Goal: Information Seeking & Learning: Check status

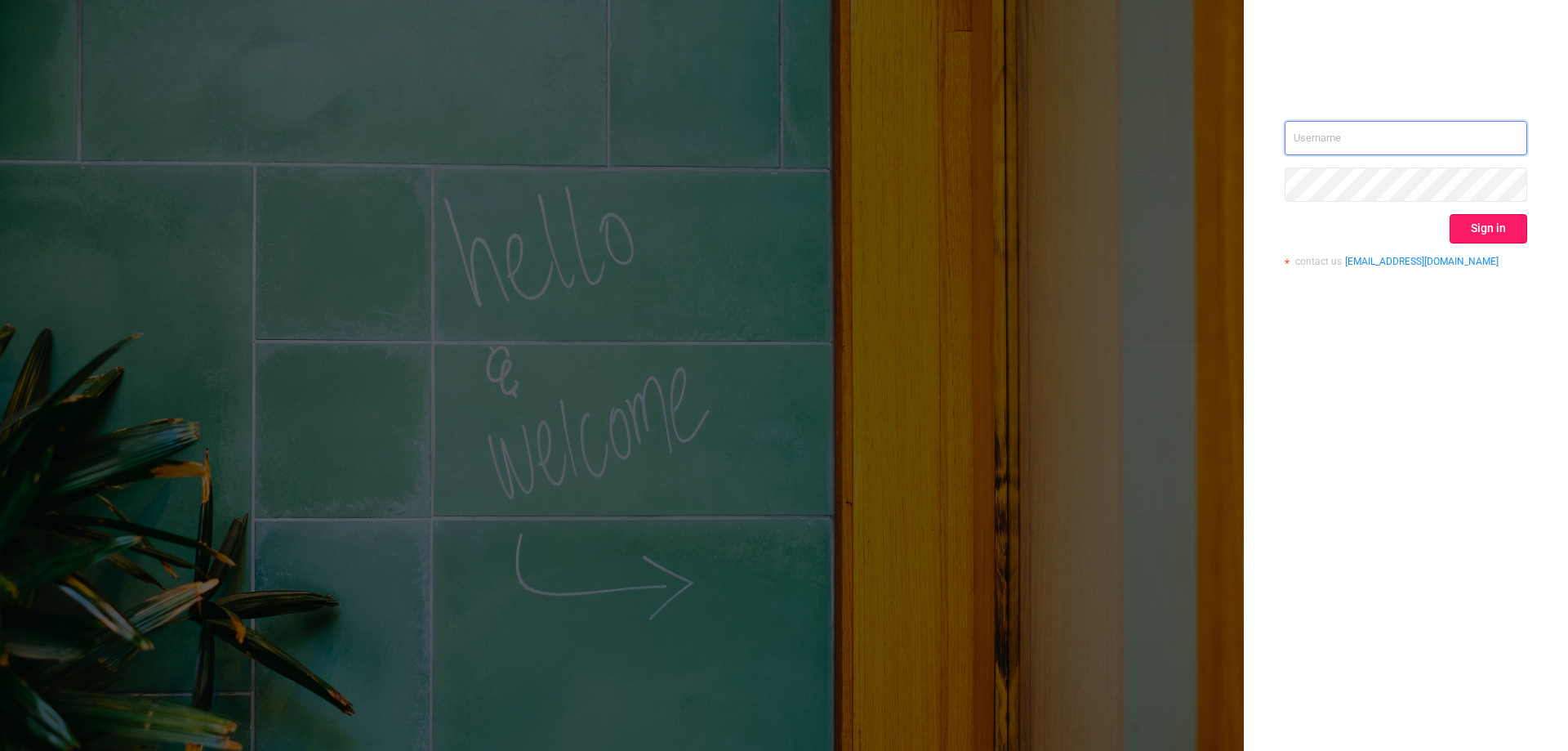
type input "[EMAIL_ADDRESS][DOMAIN_NAME]"
click at [1476, 224] on button "Sign in" at bounding box center [1488, 229] width 77 height 30
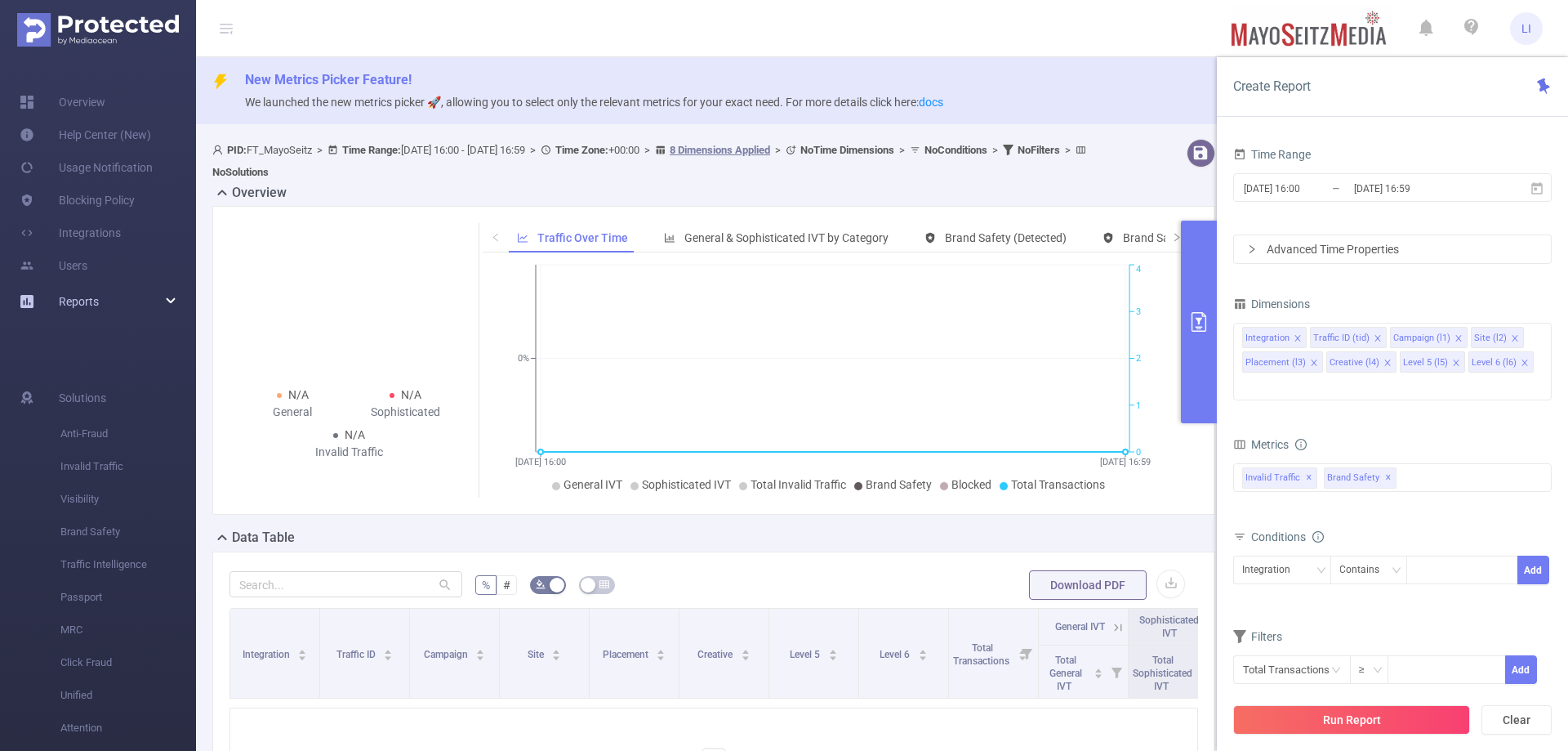
click at [163, 296] on div "Reports" at bounding box center [97, 302] width 196 height 33
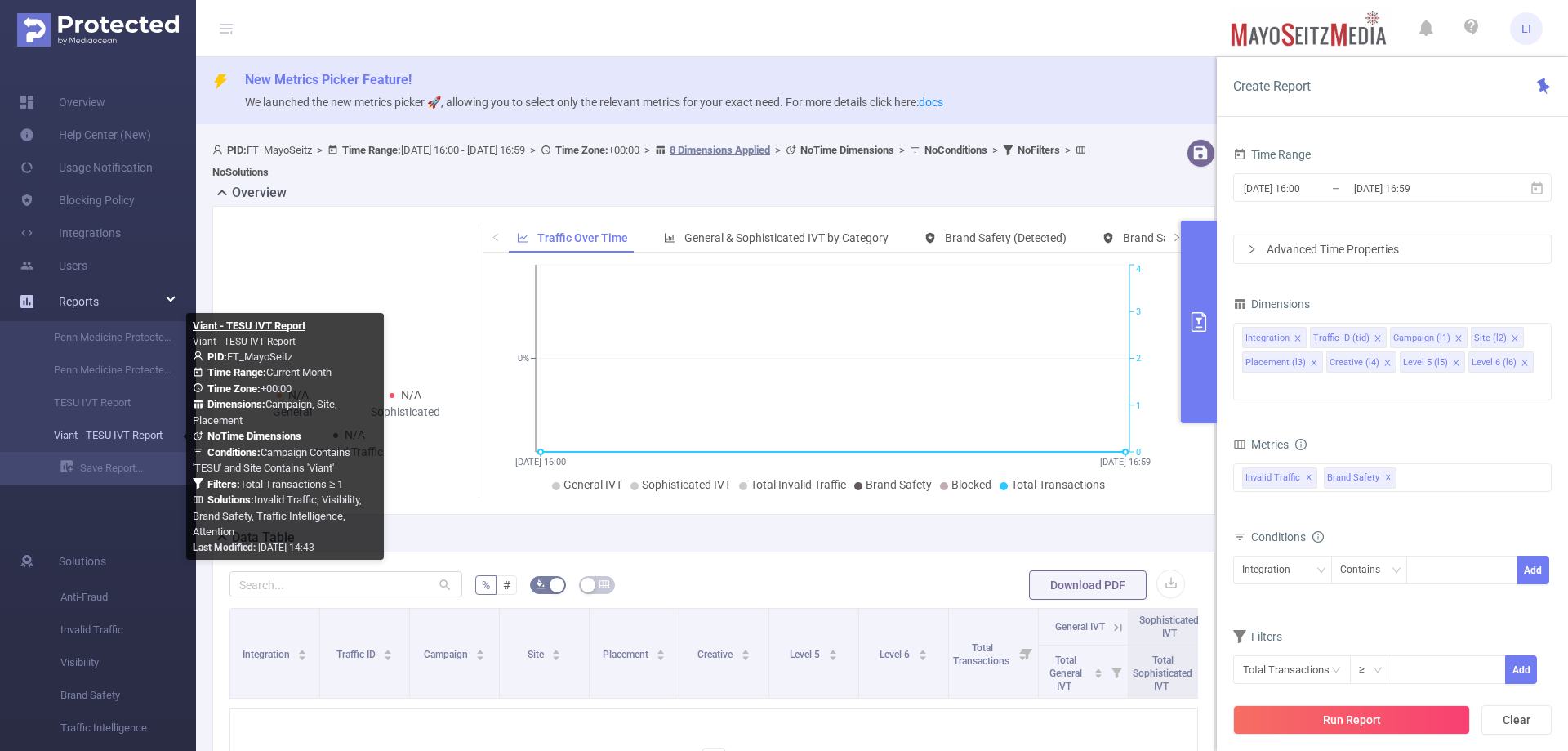
click at [104, 432] on link "Viant - TESU IVT Report" at bounding box center [104, 436] width 144 height 33
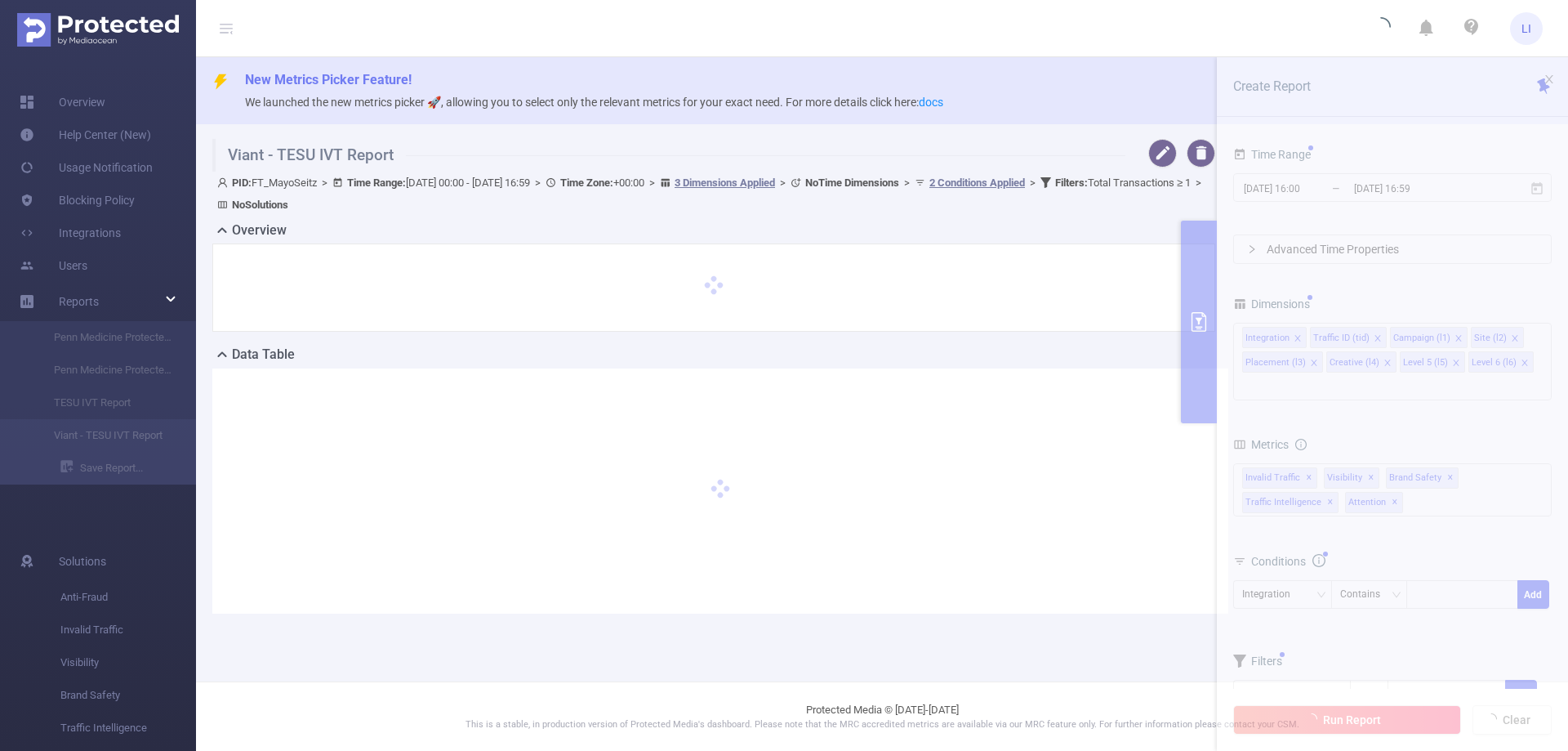
type input "[DATE] 00:00"
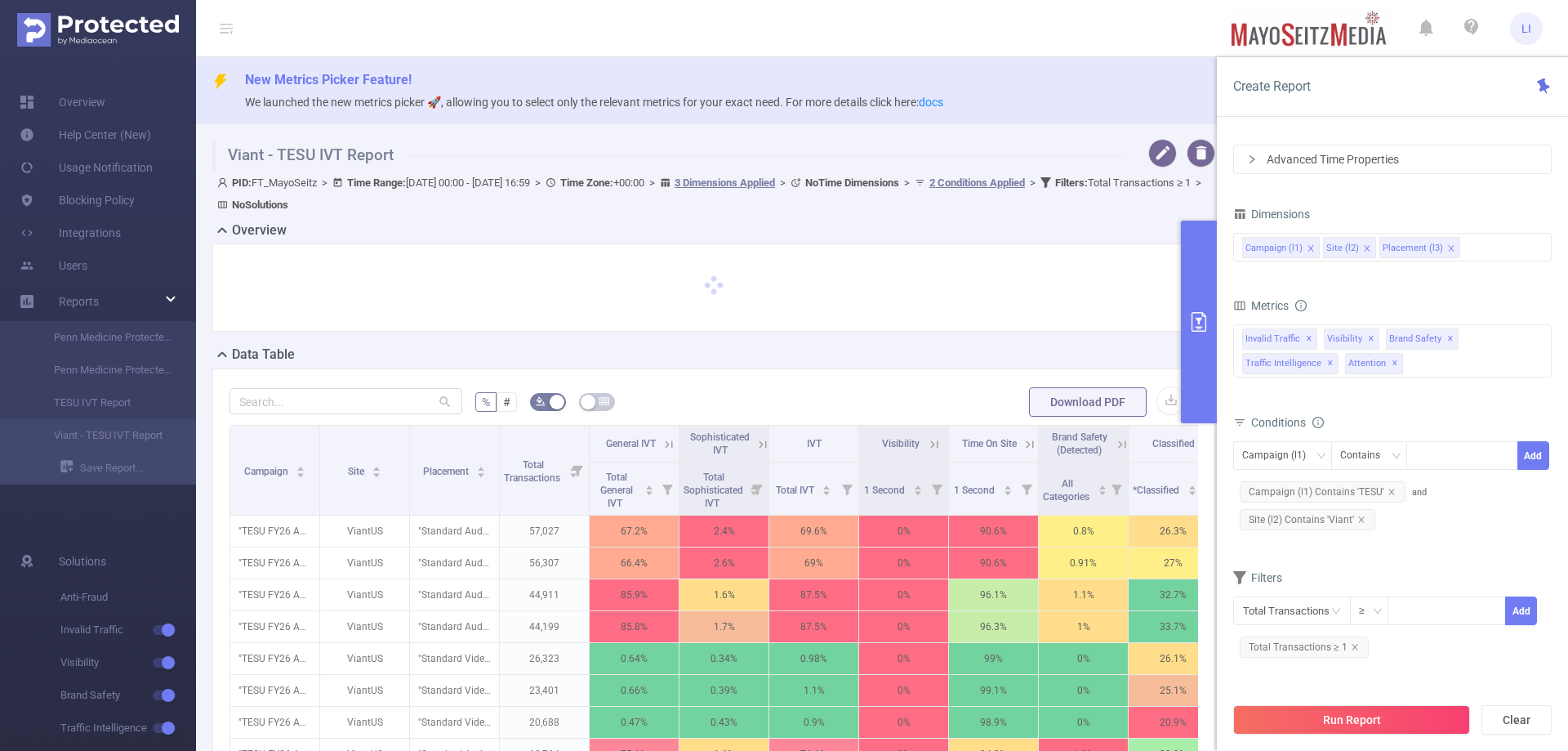
click at [1203, 321] on icon "primary" at bounding box center [1199, 322] width 20 height 20
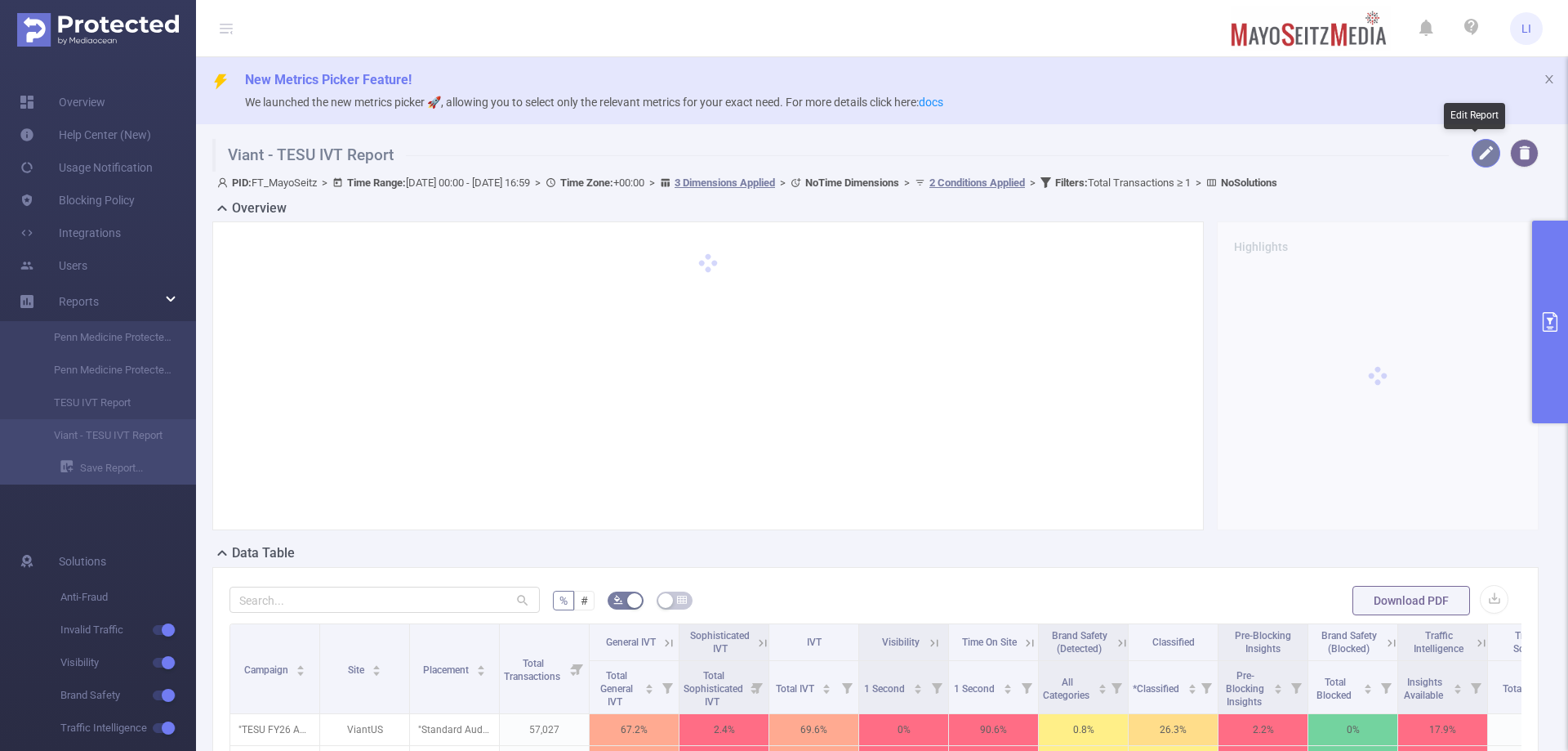
click at [1471, 151] on button "button" at bounding box center [1485, 153] width 29 height 29
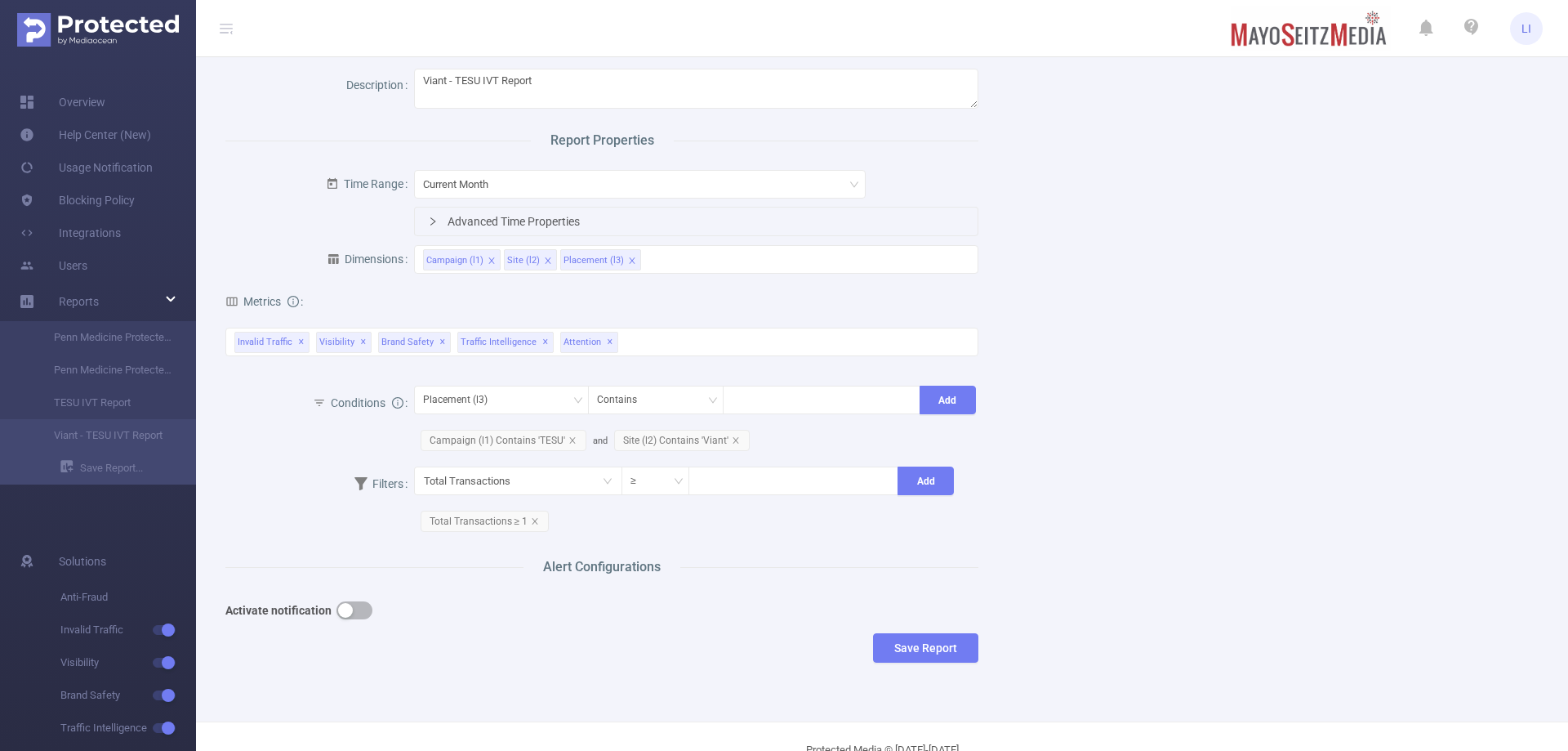
scroll to position [125, 0]
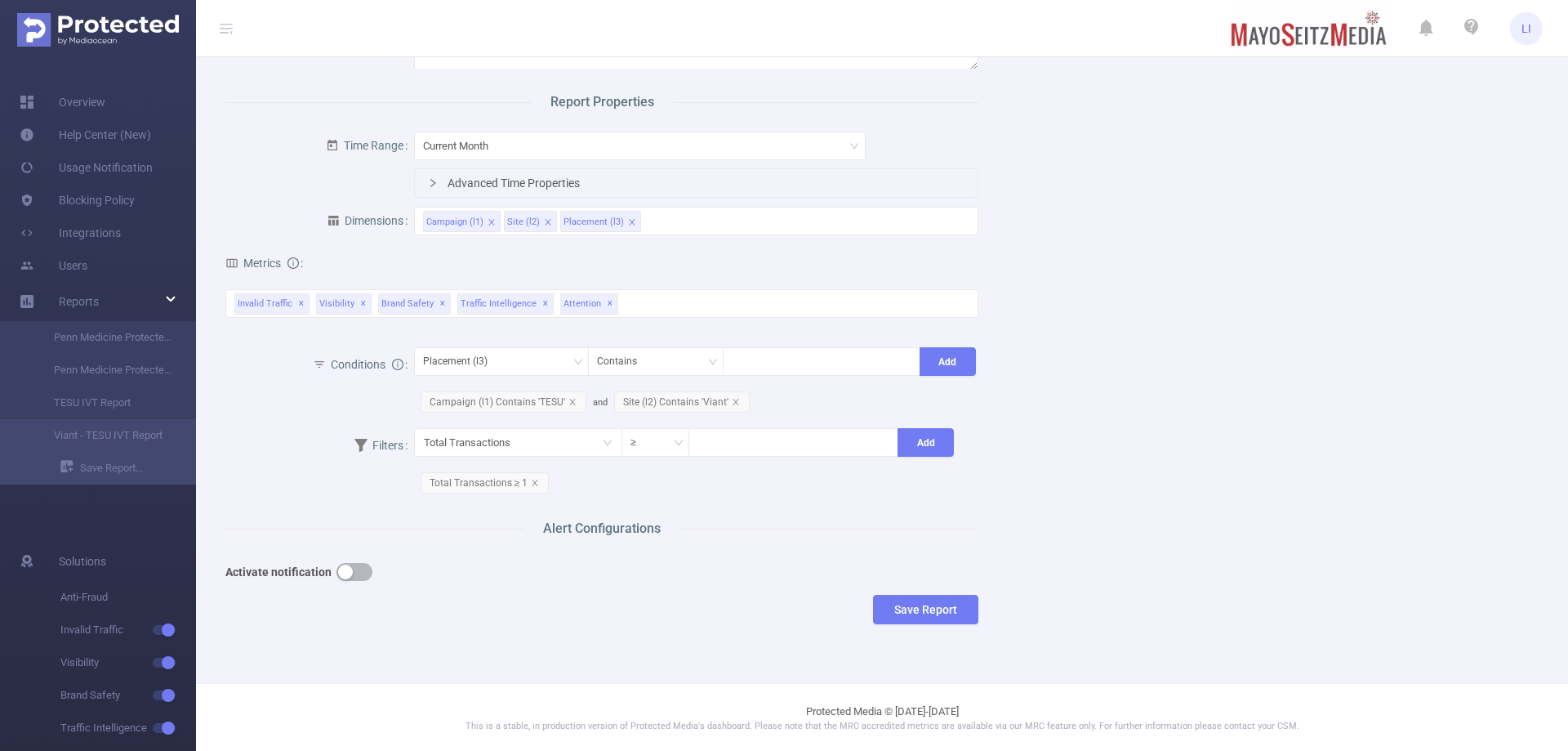
click at [347, 569] on button "button" at bounding box center [354, 572] width 36 height 18
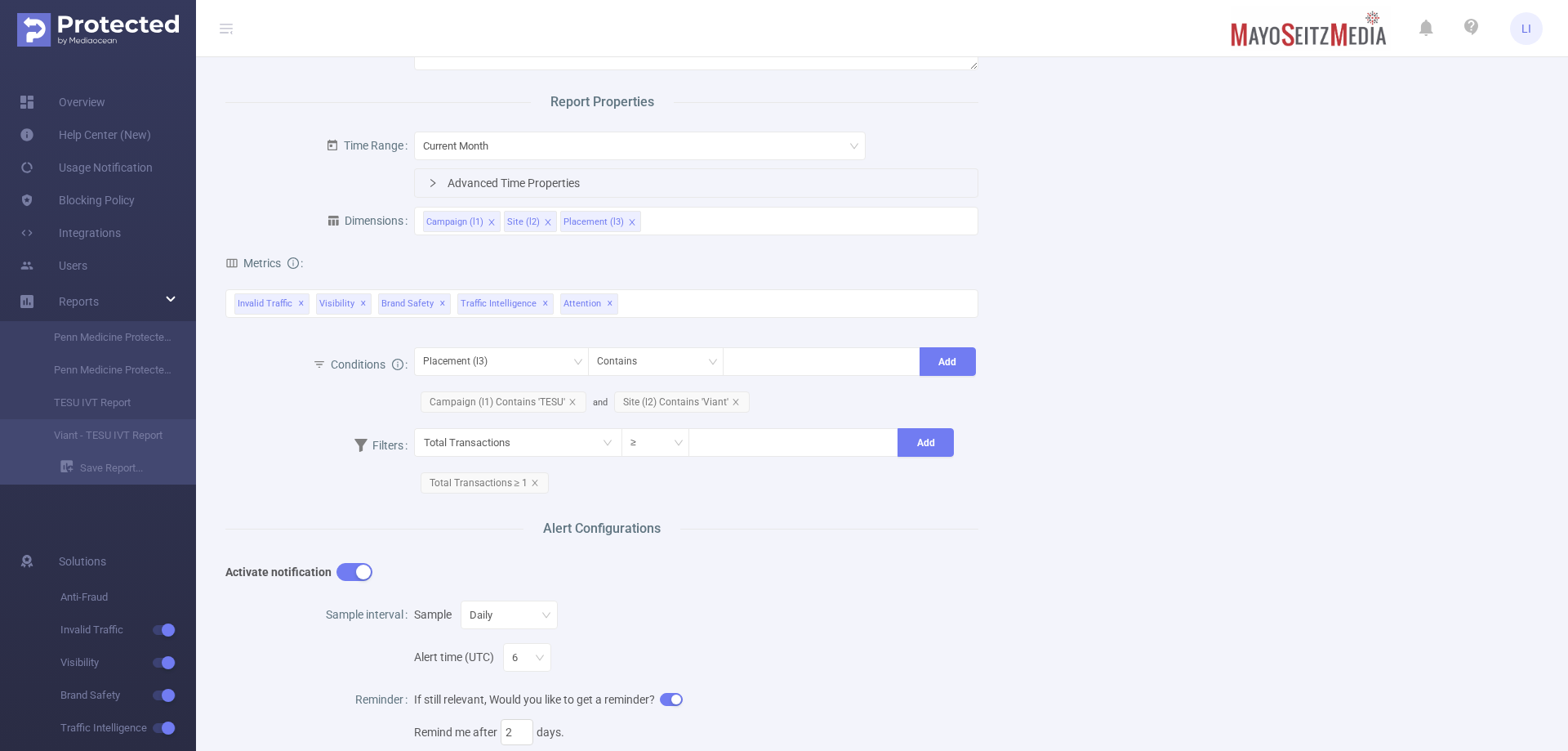
click at [347, 569] on button "button" at bounding box center [354, 572] width 36 height 18
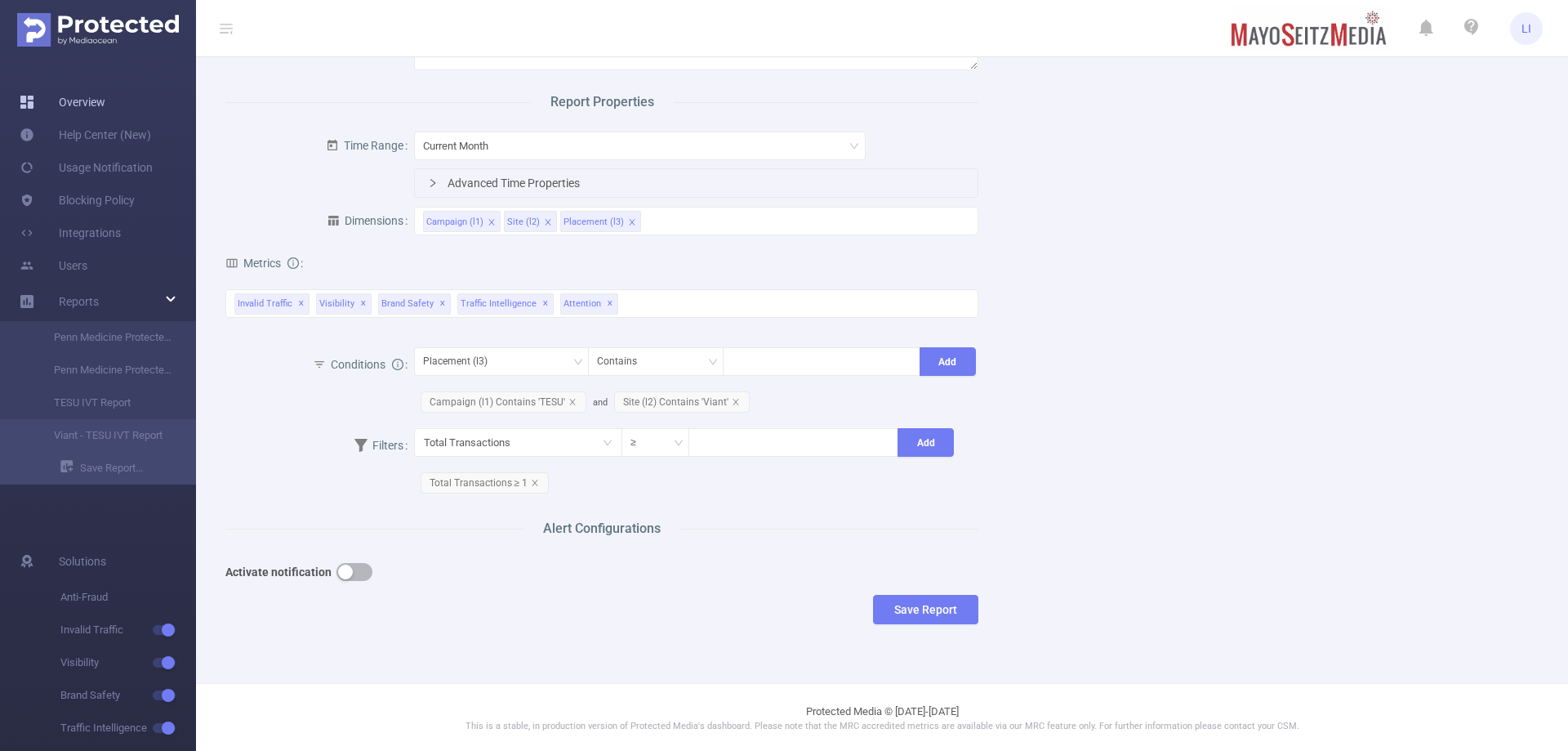
click at [102, 108] on link "Overview" at bounding box center [63, 103] width 86 height 33
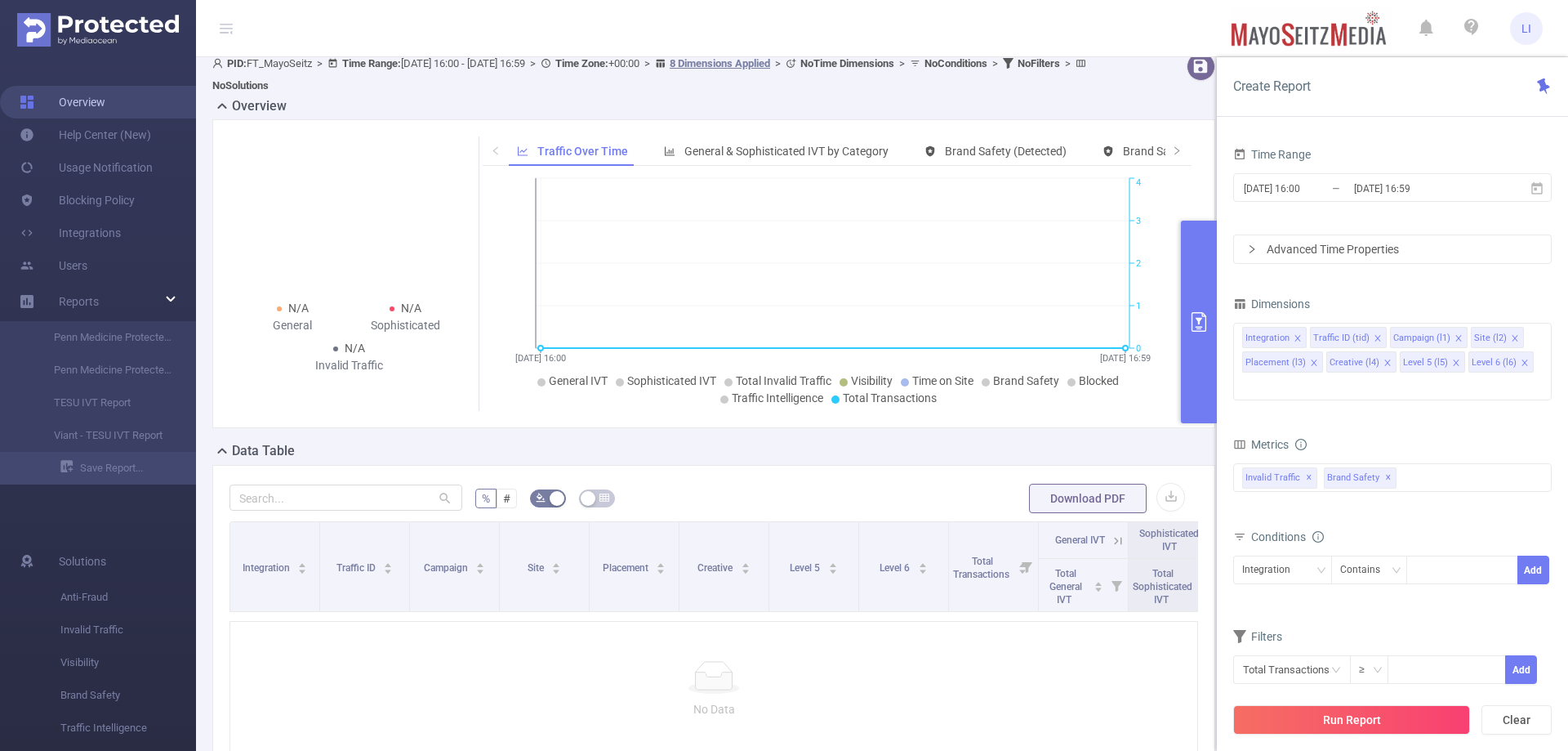
scroll to position [125, 0]
